Goal: Navigation & Orientation: Find specific page/section

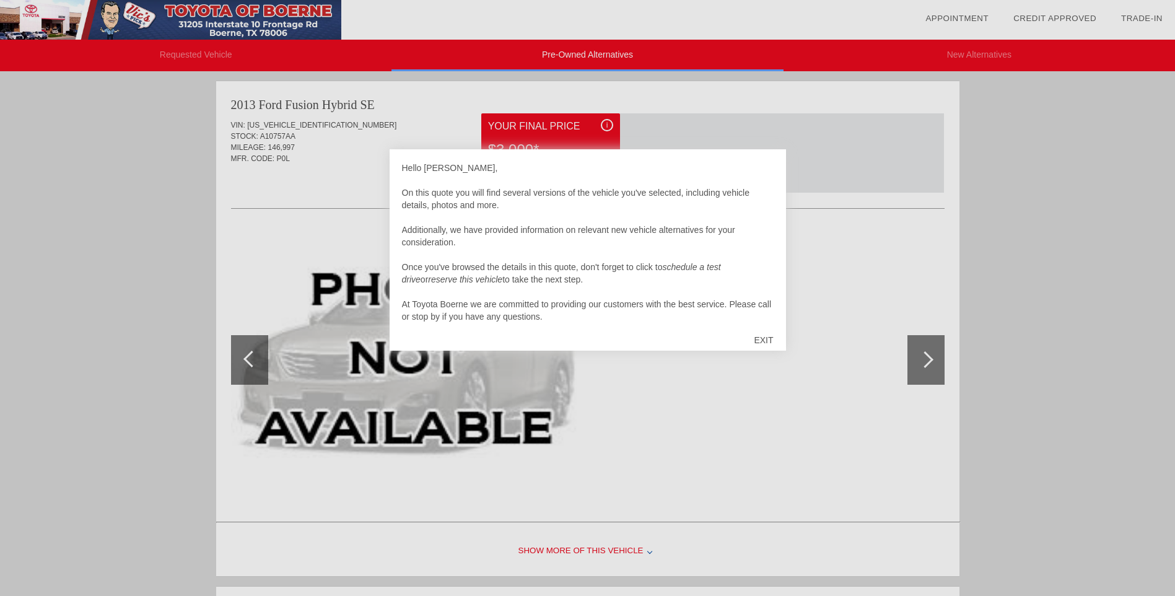
scroll to position [1015, 0]
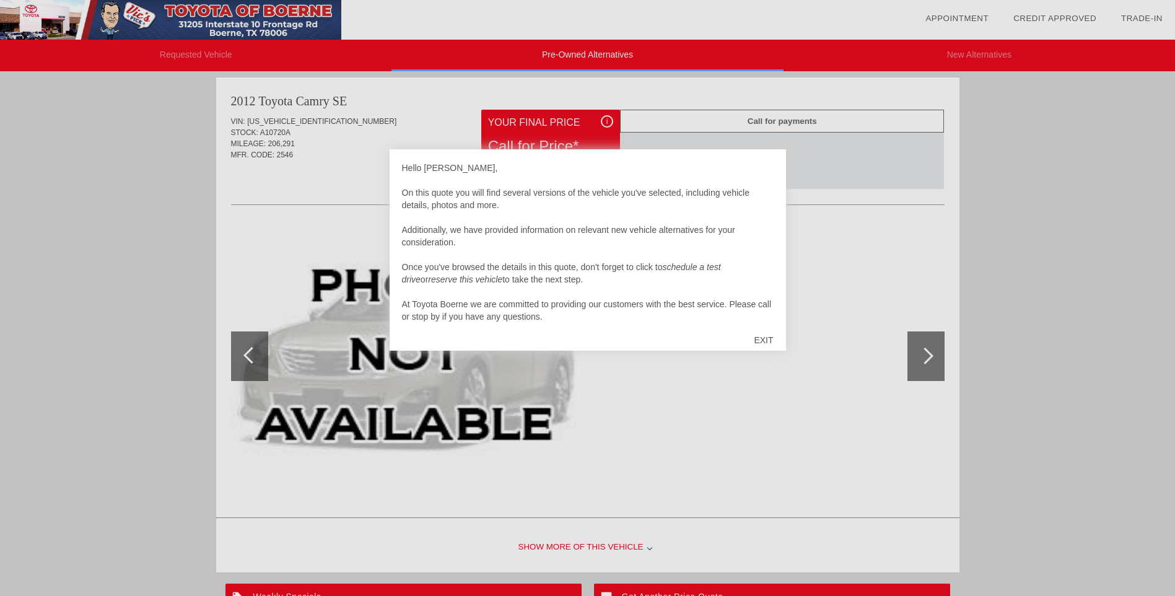
click at [764, 339] on div "EXIT" at bounding box center [763, 339] width 44 height 37
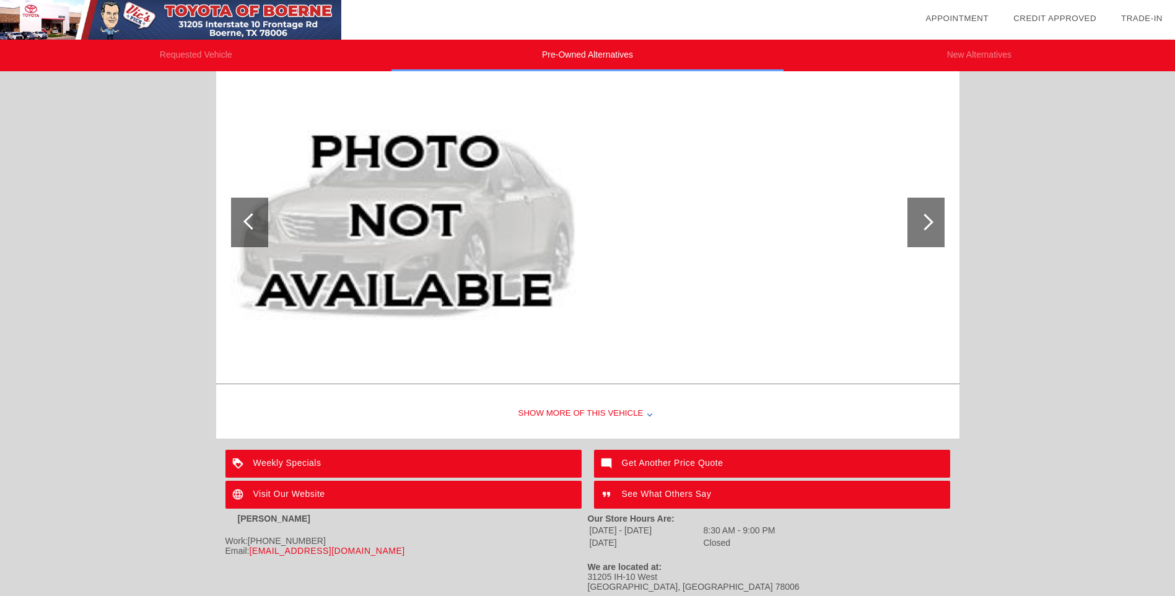
scroll to position [1186, 0]
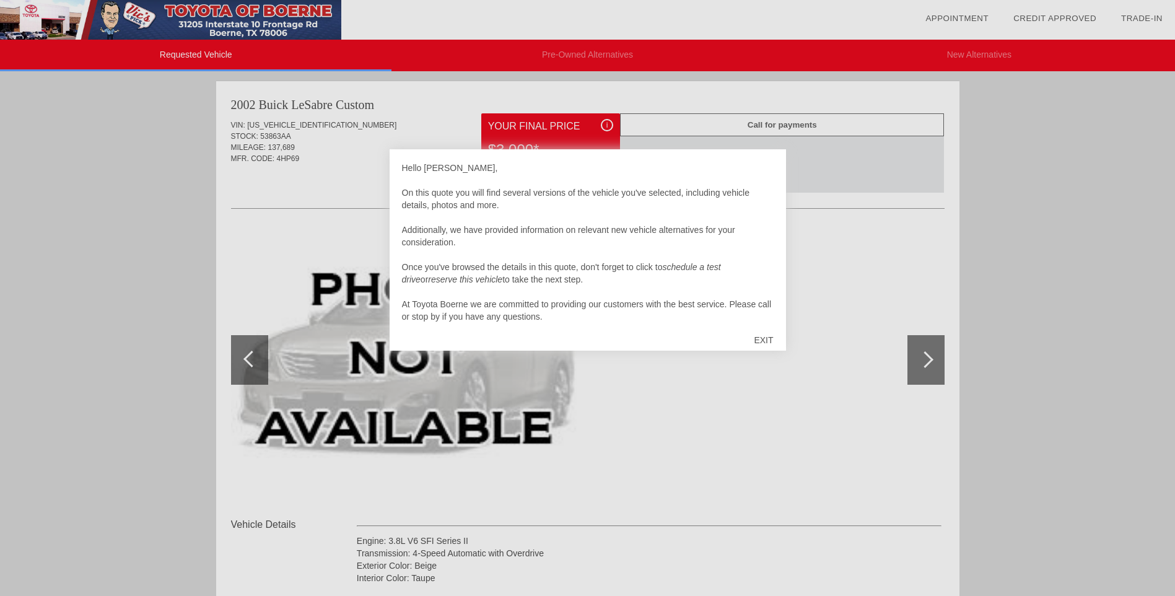
scroll to position [12, 0]
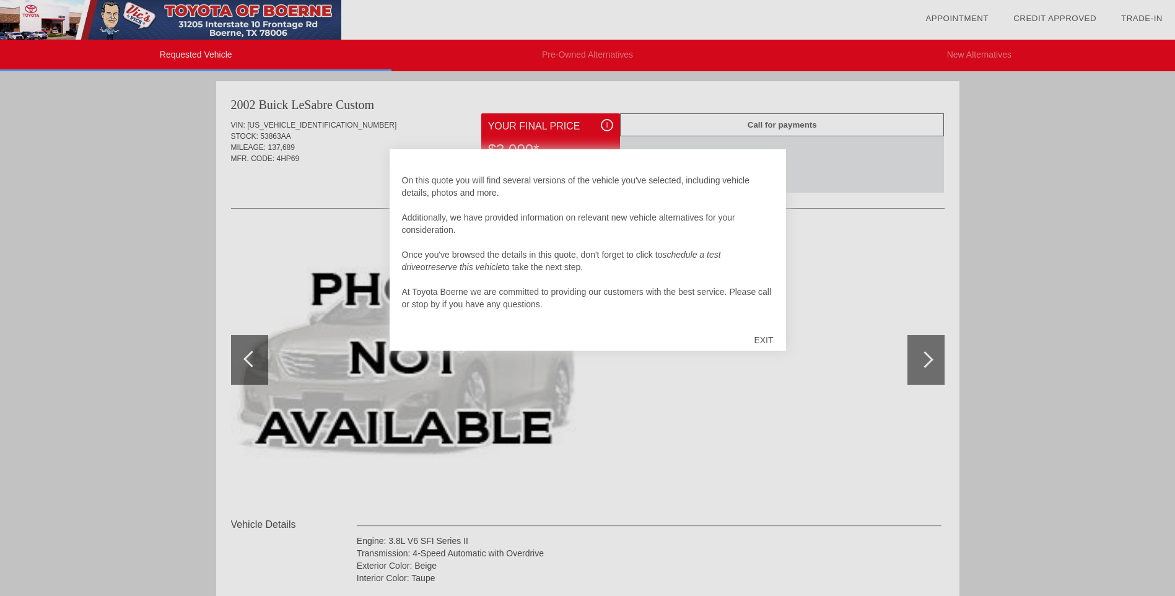
click at [761, 343] on div "EXIT" at bounding box center [763, 339] width 44 height 37
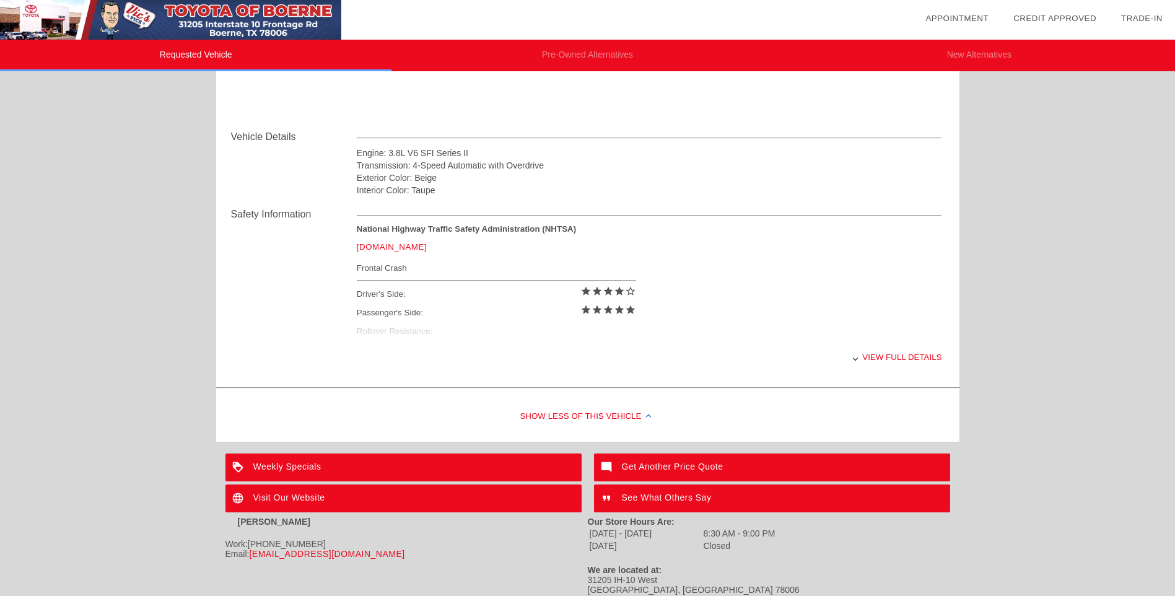
scroll to position [430, 0]
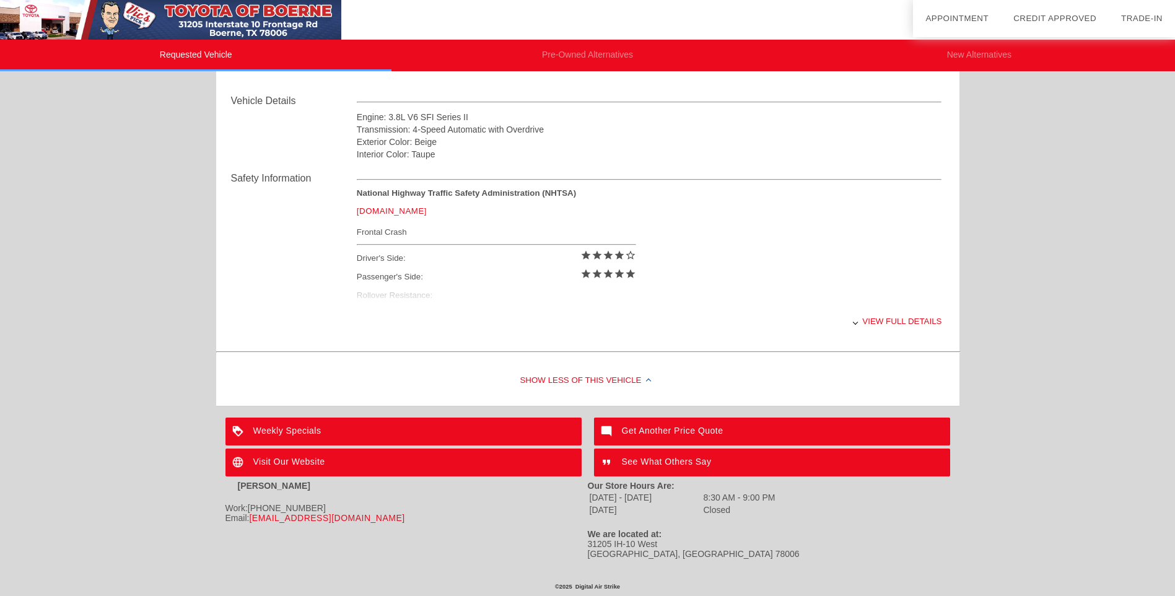
click at [434, 436] on div "Weekly Specials" at bounding box center [403, 431] width 356 height 28
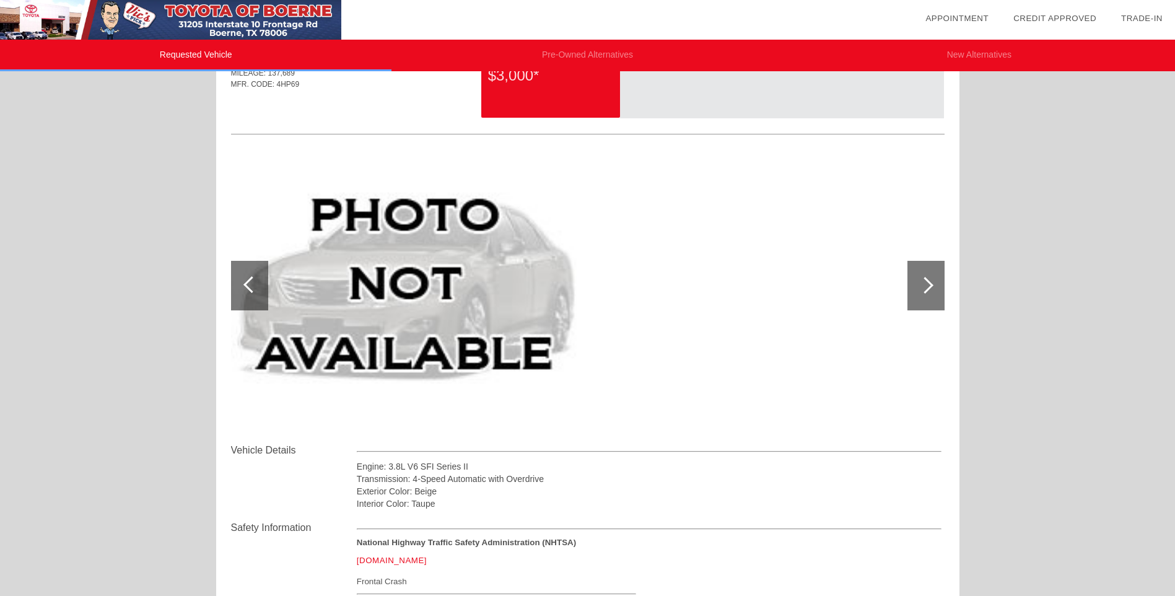
scroll to position [0, 0]
